Goal: Task Accomplishment & Management: Manage account settings

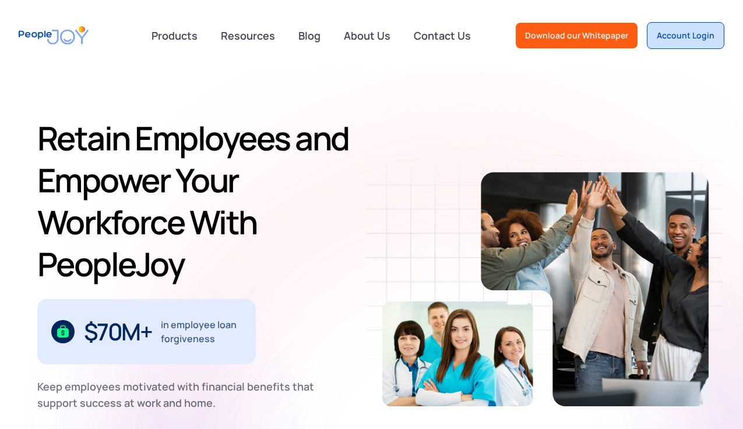
click at [658, 42] on link "Account Login" at bounding box center [686, 35] width 78 height 27
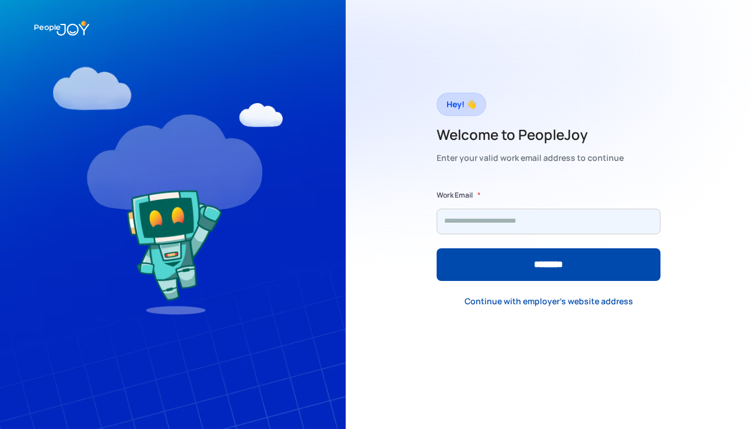
click at [492, 222] on input "Form" at bounding box center [549, 222] width 224 height 26
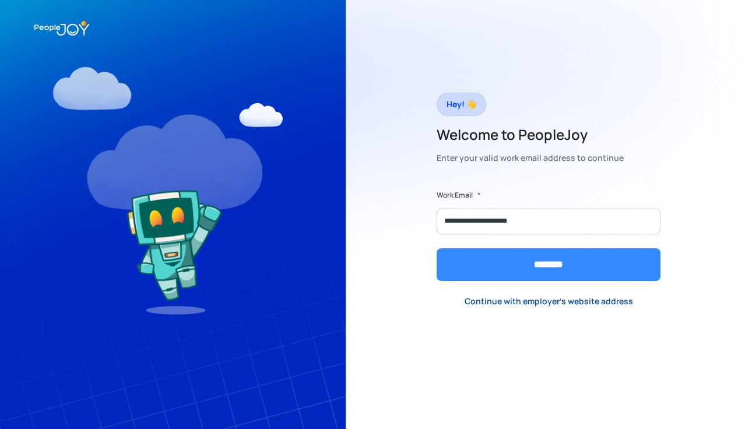
type input "**********"
click at [486, 262] on input "********" at bounding box center [549, 264] width 224 height 33
